Goal: Information Seeking & Learning: Learn about a topic

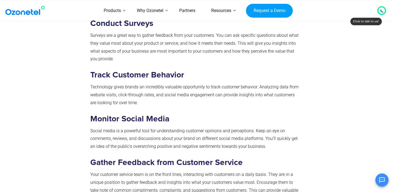
scroll to position [927, 0]
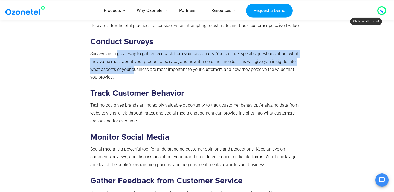
drag, startPoint x: 118, startPoint y: 35, endPoint x: 134, endPoint y: 51, distance: 23.0
click at [134, 51] on p "Surveys are a great way to gather feedback from your customers. You can ask spe…" at bounding box center [195, 65] width 211 height 31
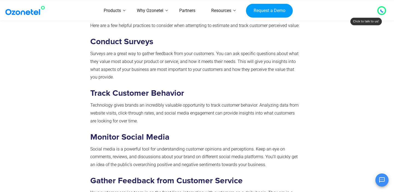
click at [136, 59] on p "Surveys are a great way to gather feedback from your customers. You can ask spe…" at bounding box center [195, 65] width 211 height 31
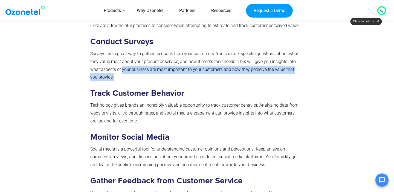
drag, startPoint x: 122, startPoint y: 52, endPoint x: 123, endPoint y: 62, distance: 10.2
click at [123, 62] on p "Surveys are a great way to gather feedback from your customers. You can ask spe…" at bounding box center [195, 65] width 211 height 31
drag, startPoint x: 126, startPoint y: 53, endPoint x: 128, endPoint y: 59, distance: 6.3
click at [128, 59] on p "Surveys are a great way to gather feedback from your customers. You can ask spe…" at bounding box center [195, 65] width 211 height 31
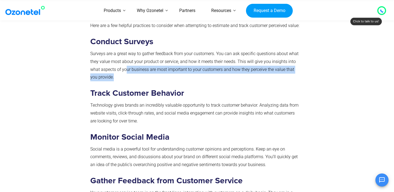
click at [128, 59] on p "Surveys are a great way to gather feedback from your customers. You can ask spe…" at bounding box center [195, 65] width 211 height 31
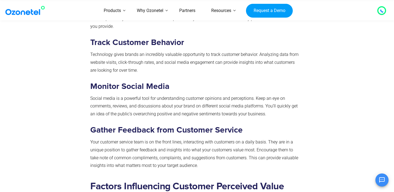
scroll to position [978, 0]
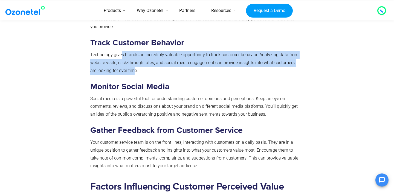
drag, startPoint x: 120, startPoint y: 41, endPoint x: 127, endPoint y: 54, distance: 14.7
click at [127, 54] on span "Technology gives brands an incredibly valuable opportunity to track customer be…" at bounding box center [194, 62] width 208 height 21
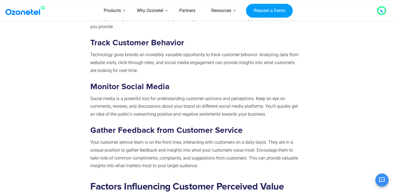
click at [133, 54] on p "Technology gives brands an incredibly valuable opportunity to track customer be…" at bounding box center [195, 63] width 211 height 24
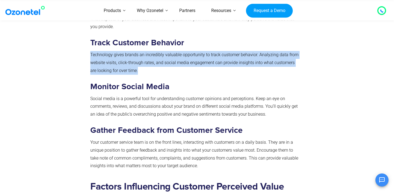
drag, startPoint x: 133, startPoint y: 54, endPoint x: 89, endPoint y: 38, distance: 46.6
click at [89, 38] on div "How to Measure Customer Perceived Value Formula Customer perceived value can be…" at bounding box center [195, 41] width 216 height 271
drag, startPoint x: 89, startPoint y: 38, endPoint x: 140, endPoint y: 52, distance: 52.4
click at [140, 52] on div "How to Measure Customer Perceived Value Formula Customer perceived value can be…" at bounding box center [195, 41] width 216 height 271
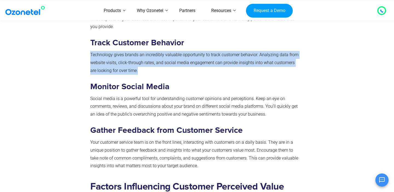
click at [140, 52] on p "Technology gives brands an incredibly valuable opportunity to track customer be…" at bounding box center [195, 63] width 211 height 24
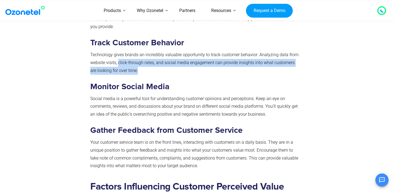
drag, startPoint x: 140, startPoint y: 57, endPoint x: 119, endPoint y: 47, distance: 24.1
click at [119, 51] on p "Technology gives brands an incredibly valuable opportunity to track customer be…" at bounding box center [195, 63] width 211 height 24
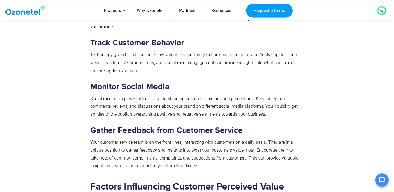
click at [140, 60] on div "How to Measure Customer Perceived Value Formula Customer perceived value can be…" at bounding box center [195, 40] width 211 height 260
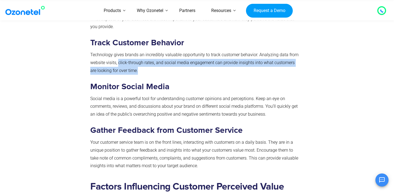
drag, startPoint x: 138, startPoint y: 55, endPoint x: 119, endPoint y: 47, distance: 21.5
click at [119, 51] on p "Technology gives brands an incredibly valuable opportunity to track customer be…" at bounding box center [195, 63] width 211 height 24
click at [119, 52] on span "Technology gives brands an incredibly valuable opportunity to track customer be…" at bounding box center [194, 62] width 208 height 21
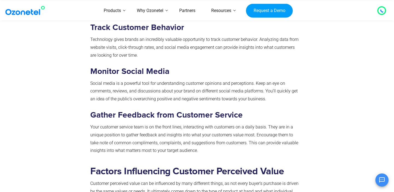
scroll to position [996, 0]
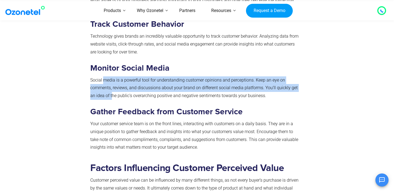
drag, startPoint x: 103, startPoint y: 61, endPoint x: 112, endPoint y: 76, distance: 17.7
click at [112, 78] on span "Social media is a powerful tool for understanding customer opinions and percept…" at bounding box center [193, 88] width 207 height 21
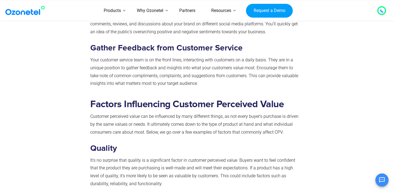
scroll to position [1060, 0]
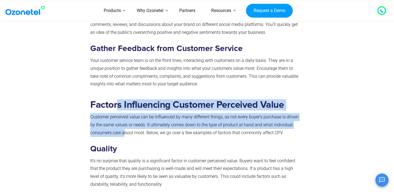
drag, startPoint x: 116, startPoint y: 87, endPoint x: 125, endPoint y: 112, distance: 26.5
click at [125, 115] on span "Customer perceived value can be influenced by many different things, as not eve…" at bounding box center [194, 125] width 208 height 21
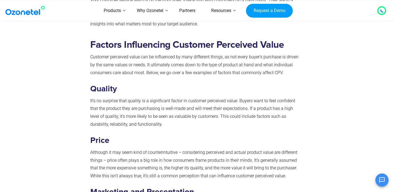
scroll to position [1120, 0]
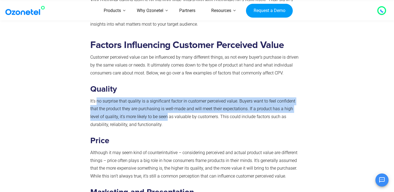
drag, startPoint x: 96, startPoint y: 83, endPoint x: 156, endPoint y: 97, distance: 61.2
click at [156, 99] on span "It’s no surprise that quality is a significant factor in customer perceived val…" at bounding box center [192, 113] width 205 height 29
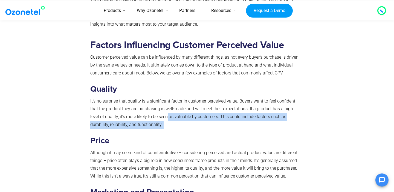
drag, startPoint x: 156, startPoint y: 97, endPoint x: 156, endPoint y: 110, distance: 13.4
click at [156, 110] on div "Factors Influencing Customer Perceived Value Customer perceived value can be in…" at bounding box center [195, 184] width 211 height 288
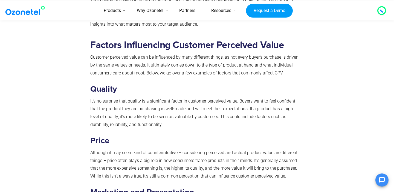
click at [156, 110] on div "Factors Influencing Customer Perceived Value Customer perceived value can be in…" at bounding box center [195, 184] width 211 height 288
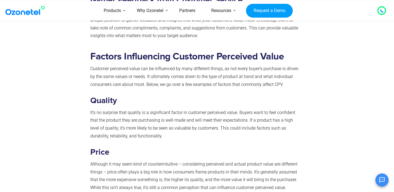
scroll to position [1117, 0]
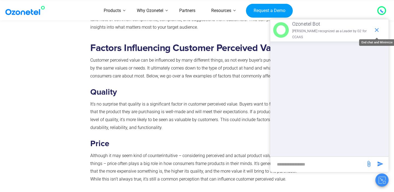
click at [375, 29] on icon "end chat or minimize" at bounding box center [376, 30] width 4 height 4
